Goal: Task Accomplishment & Management: Complete application form

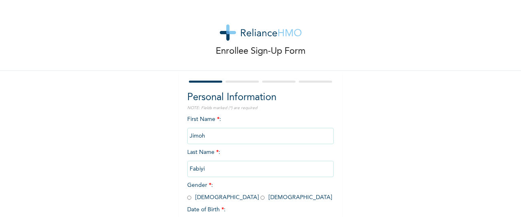
scroll to position [70, 0]
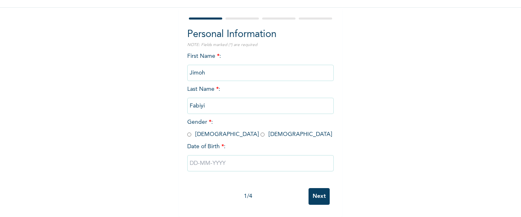
click at [205, 160] on input "text" at bounding box center [260, 163] width 146 height 16
select select "8"
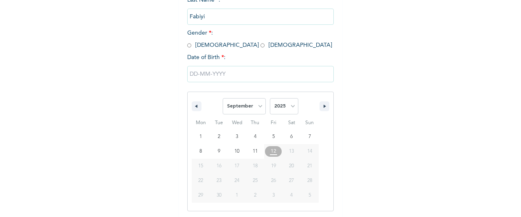
scroll to position [153, 0]
click at [272, 105] on select "2025 2024 2023 2022 2021 2020 2019 2018 2017 2016 2015 2014 2013 2012 2011 2010…" at bounding box center [284, 105] width 28 height 16
select select "1987"
click at [270, 98] on select "2025 2024 2023 2022 2021 2020 2019 2018 2017 2016 2015 2014 2013 2012 2011 2010…" at bounding box center [284, 105] width 28 height 16
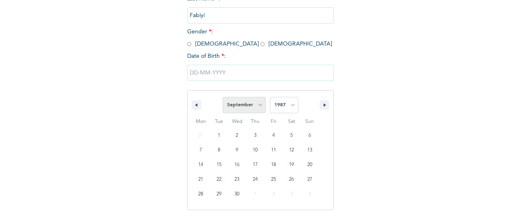
click at [257, 109] on select "January February March April May June July August September October November De…" at bounding box center [243, 105] width 43 height 16
select select "2"
click at [222, 98] on select "January February March April May June July August September October November De…" at bounding box center [243, 105] width 43 height 16
type input "[DATE]"
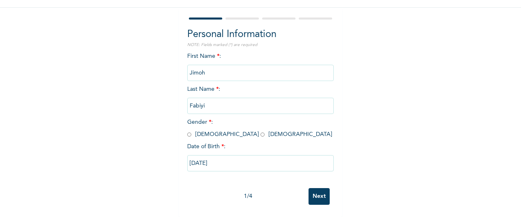
click at [188, 131] on input "radio" at bounding box center [189, 135] width 4 height 8
radio input "true"
click at [316, 190] on input "Next" at bounding box center [318, 196] width 21 height 17
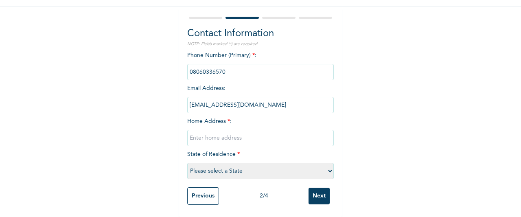
click at [207, 131] on input "text" at bounding box center [260, 138] width 146 height 16
type input "[STREET_ADDRESS]"
click at [230, 163] on select "Please select a State [PERSON_NAME] (FCT) [PERSON_NAME] Ibom [GEOGRAPHIC_DATA] …" at bounding box center [260, 171] width 146 height 16
select select "25"
click at [187, 163] on select "Please select a State [PERSON_NAME] (FCT) [PERSON_NAME] Ibom [GEOGRAPHIC_DATA] …" at bounding box center [260, 171] width 146 height 16
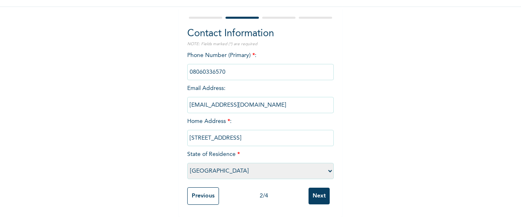
scroll to position [71, 0]
click at [317, 190] on input "Next" at bounding box center [318, 196] width 21 height 17
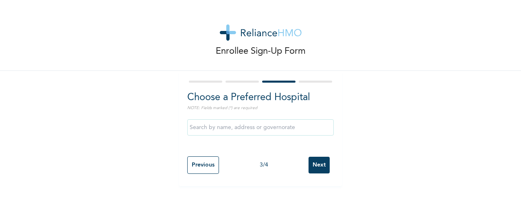
scroll to position [0, 0]
click at [243, 128] on input "text" at bounding box center [260, 127] width 146 height 16
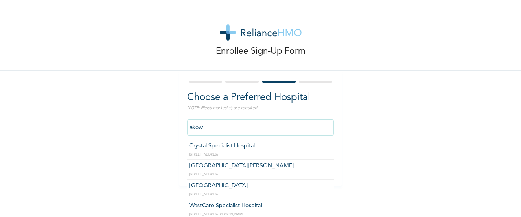
type input "WestCare Specialist Hospital"
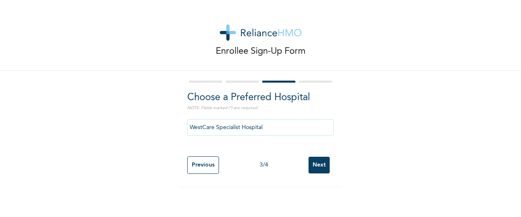
click at [310, 167] on input "Next" at bounding box center [318, 165] width 21 height 17
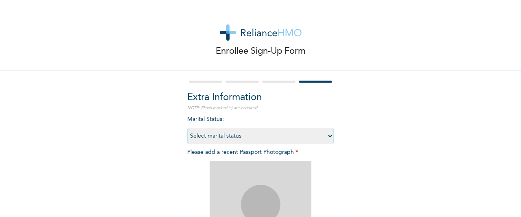
click at [261, 135] on select "Select marital status [DEMOGRAPHIC_DATA] Married [DEMOGRAPHIC_DATA] Widow/[DEMO…" at bounding box center [260, 136] width 146 height 16
select select "2"
click at [187, 128] on select "Select marital status [DEMOGRAPHIC_DATA] Married [DEMOGRAPHIC_DATA] Widow/[DEMO…" at bounding box center [260, 136] width 146 height 16
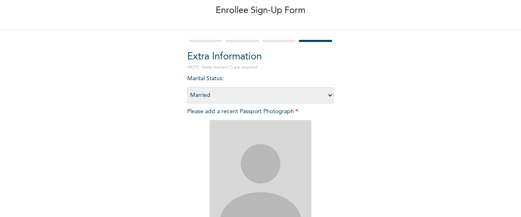
scroll to position [81, 0]
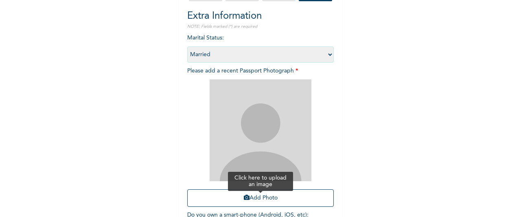
click at [264, 199] on button "Add Photo" at bounding box center [260, 197] width 146 height 17
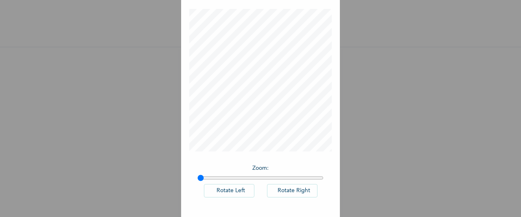
scroll to position [0, 0]
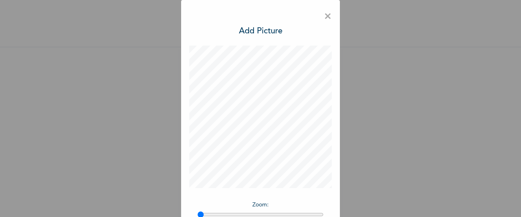
click at [252, 32] on h3 "Add Picture" at bounding box center [261, 31] width 44 height 12
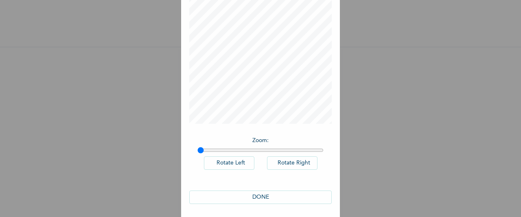
scroll to position [67, 0]
click at [257, 191] on button "DONE" at bounding box center [260, 194] width 142 height 13
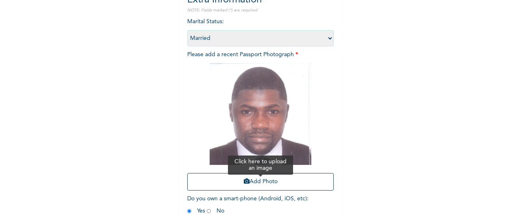
scroll to position [140, 0]
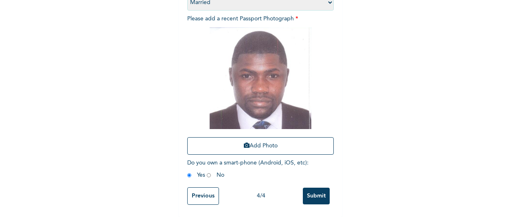
click at [305, 188] on input "Submit" at bounding box center [316, 196] width 27 height 17
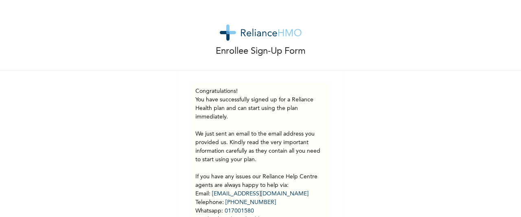
scroll to position [0, 0]
